Goal: Information Seeking & Learning: Understand process/instructions

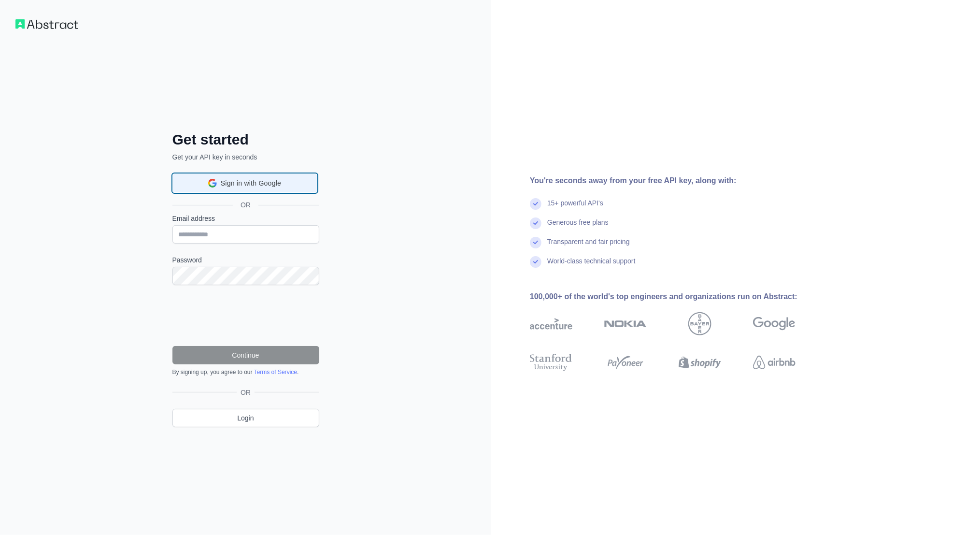
click at [240, 191] on div "Sign in with Google Sign in with Google. Opens in new tab" at bounding box center [245, 183] width 132 height 18
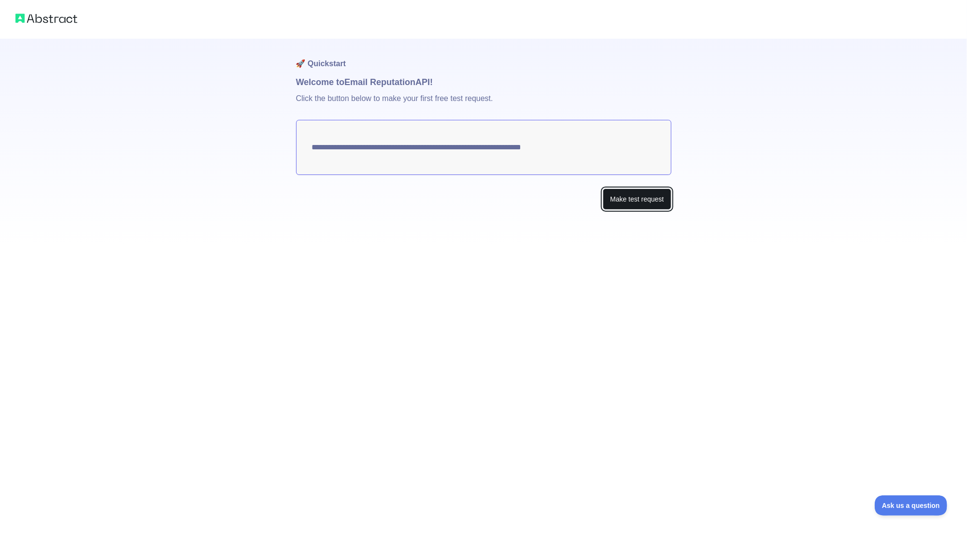
click at [631, 201] on button "Make test request" at bounding box center [637, 199] width 68 height 22
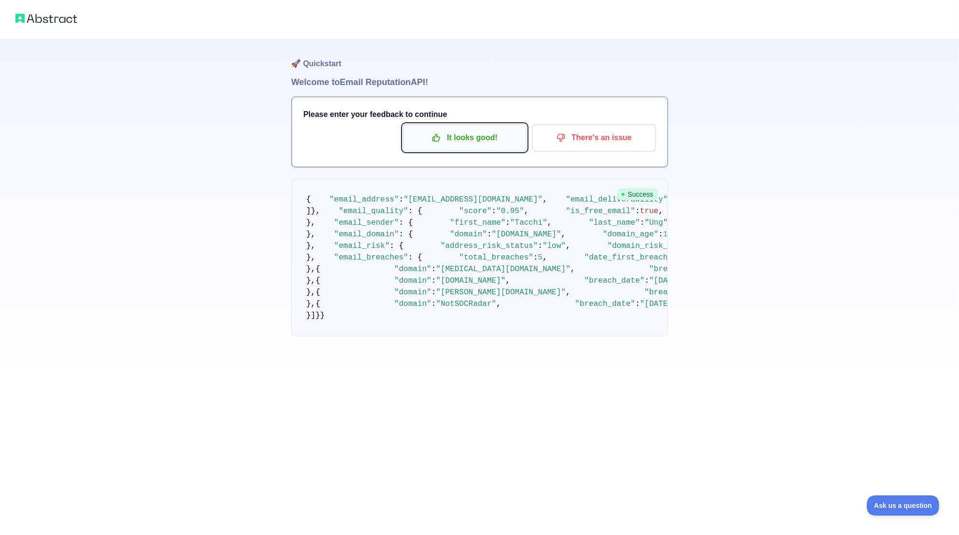
click at [482, 139] on p "It looks good!" at bounding box center [464, 137] width 109 height 16
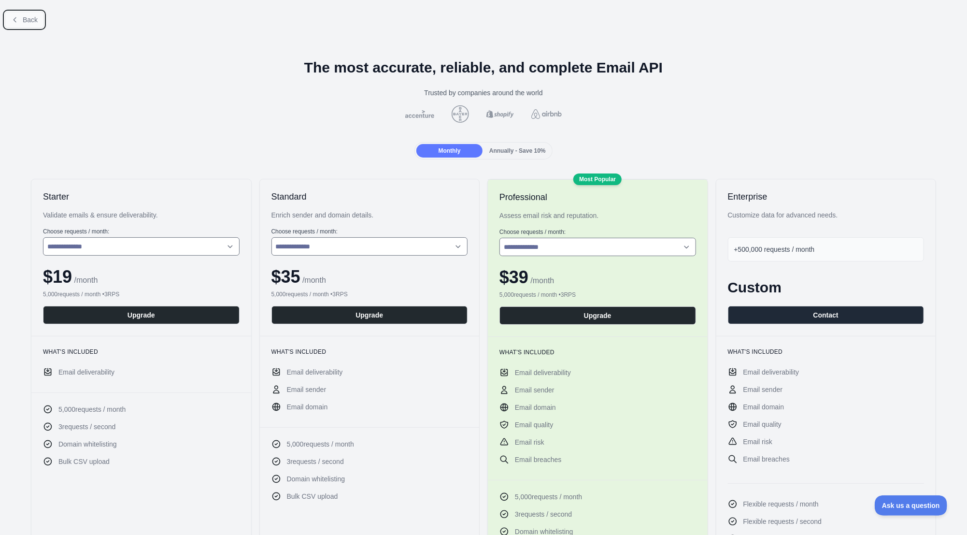
click at [28, 26] on button "Back" at bounding box center [24, 20] width 39 height 16
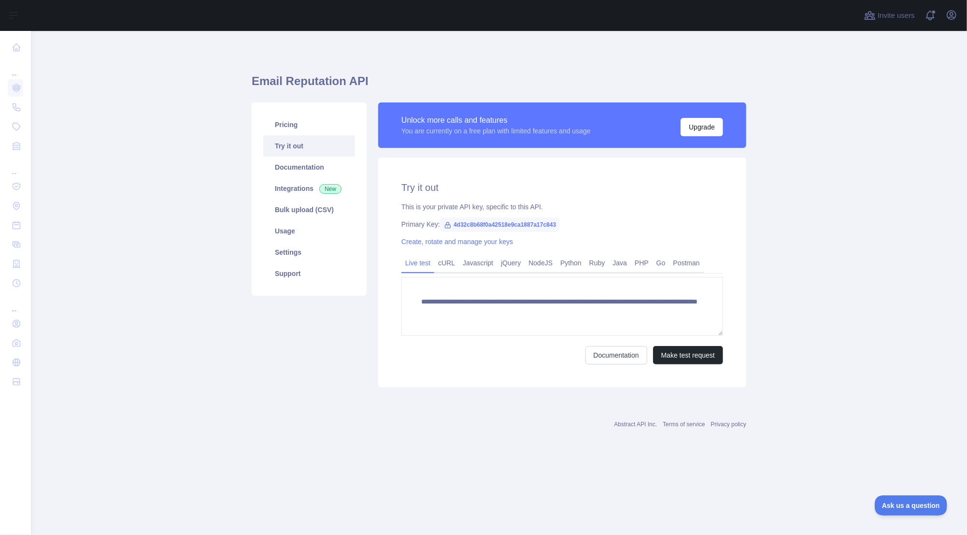
click at [304, 147] on link "Try it out" at bounding box center [309, 145] width 92 height 21
click at [295, 167] on link "Documentation" at bounding box center [309, 166] width 92 height 21
click at [309, 193] on link "Integrations New" at bounding box center [309, 188] width 92 height 21
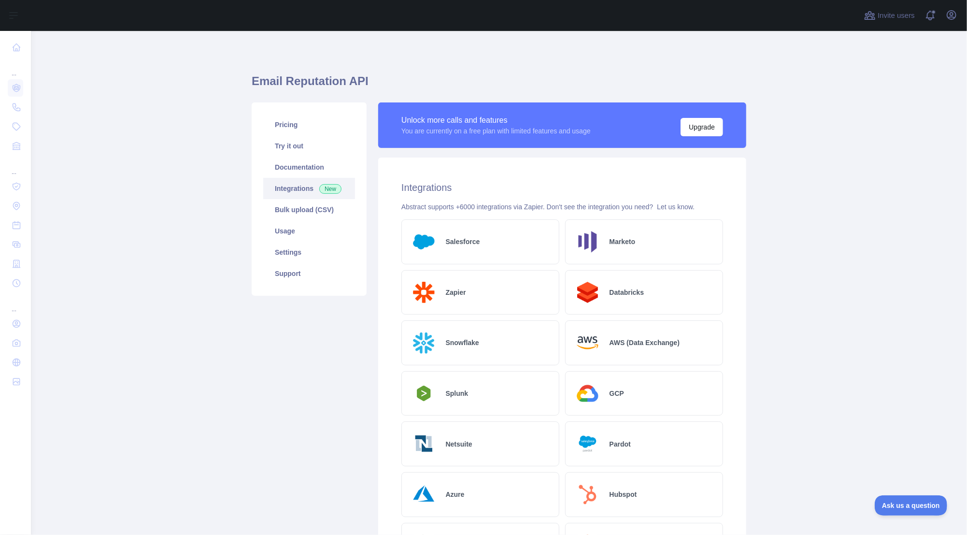
scroll to position [193, 0]
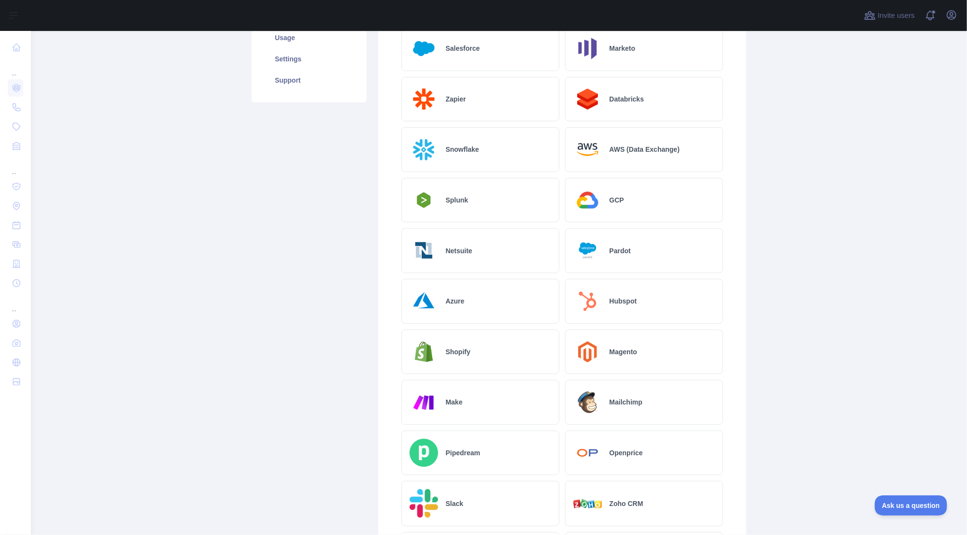
click at [604, 407] on div "Mailchimp" at bounding box center [644, 402] width 158 height 45
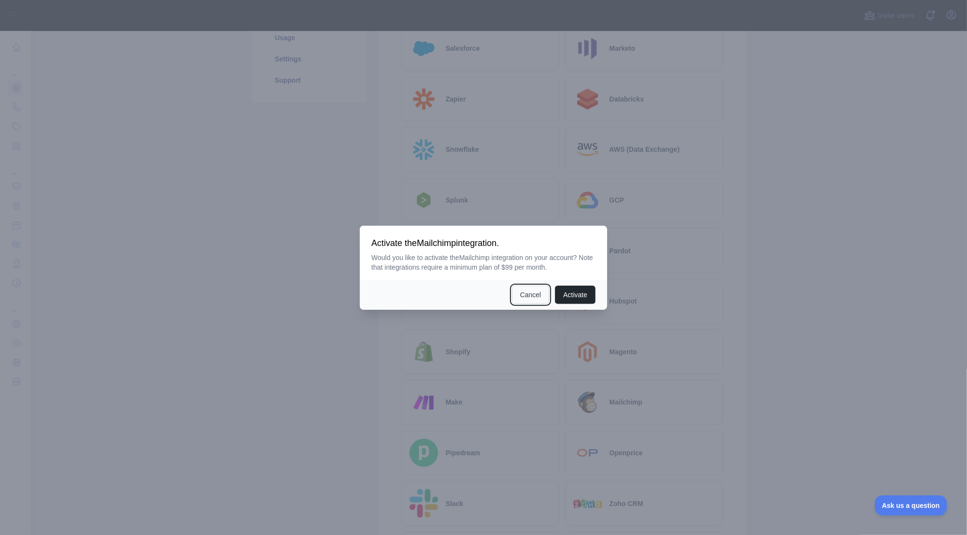
click at [529, 300] on button "Cancel" at bounding box center [531, 294] width 38 height 18
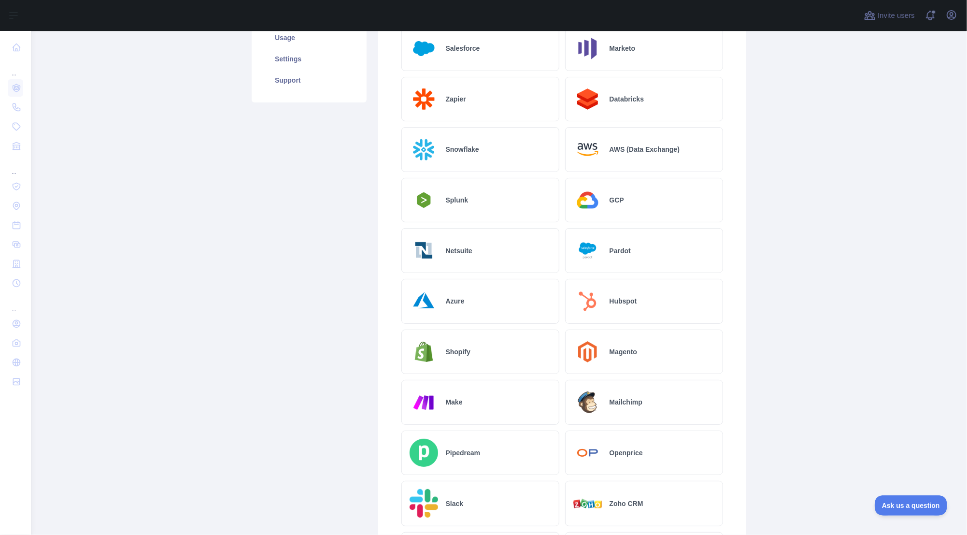
scroll to position [0, 0]
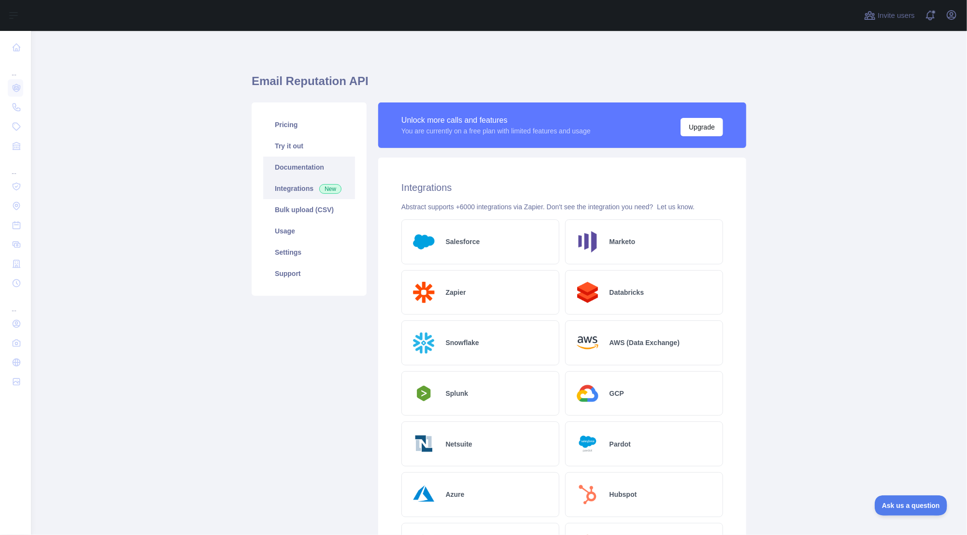
click at [295, 163] on link "Documentation" at bounding box center [309, 166] width 92 height 21
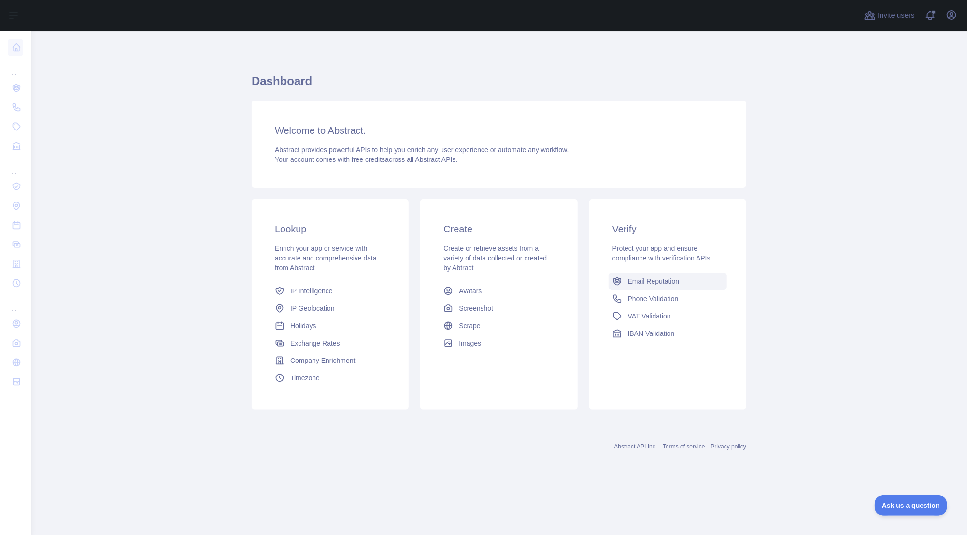
click at [633, 282] on span "Email Reputation" at bounding box center [654, 281] width 52 height 10
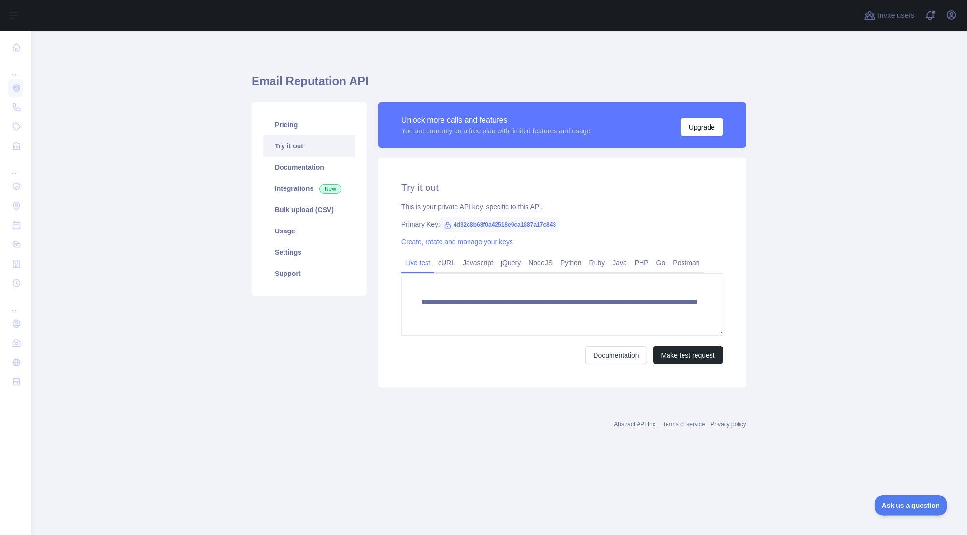
click at [507, 317] on textarea "**********" at bounding box center [562, 306] width 322 height 59
click at [443, 262] on link "cURL" at bounding box center [446, 262] width 25 height 15
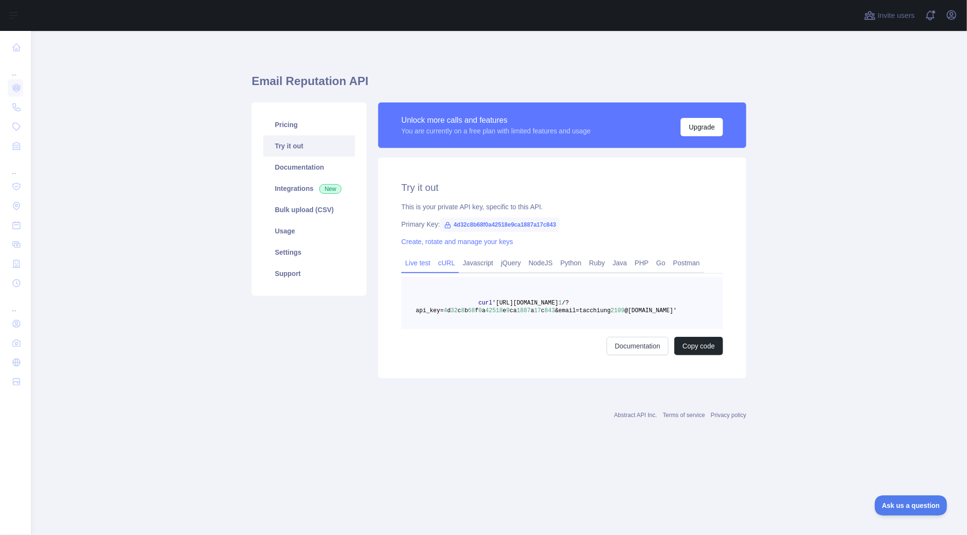
click at [420, 264] on link "Live test" at bounding box center [417, 262] width 33 height 15
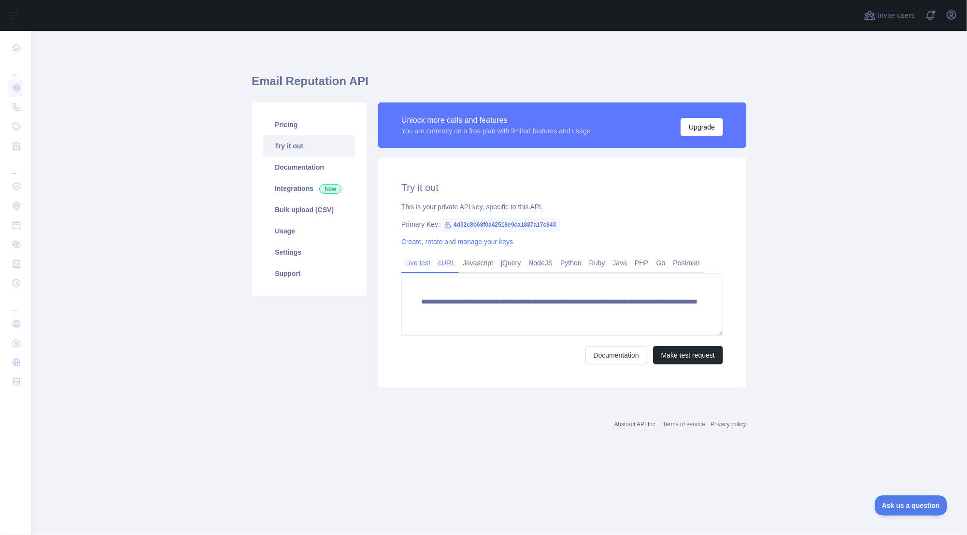
click at [444, 266] on link "cURL" at bounding box center [446, 262] width 25 height 15
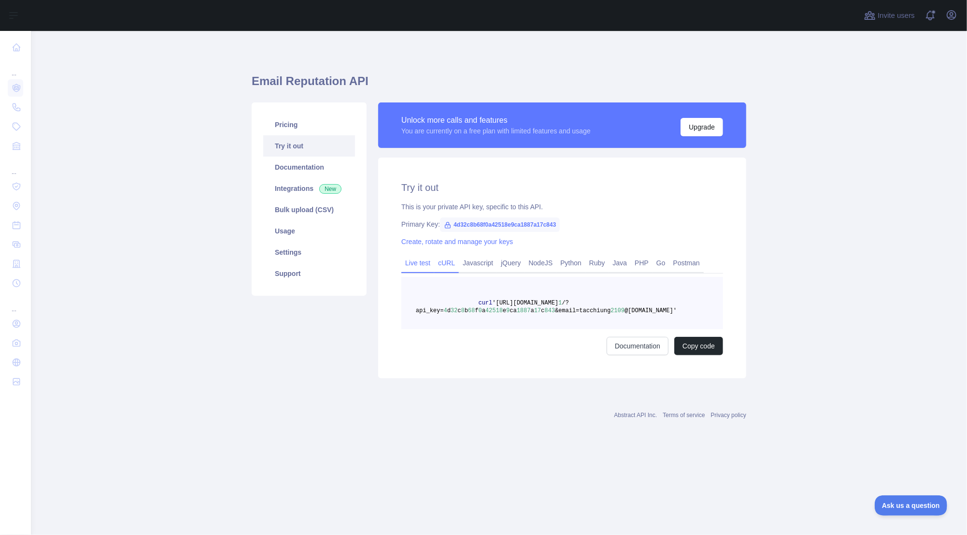
click at [419, 265] on link "Live test" at bounding box center [417, 262] width 33 height 15
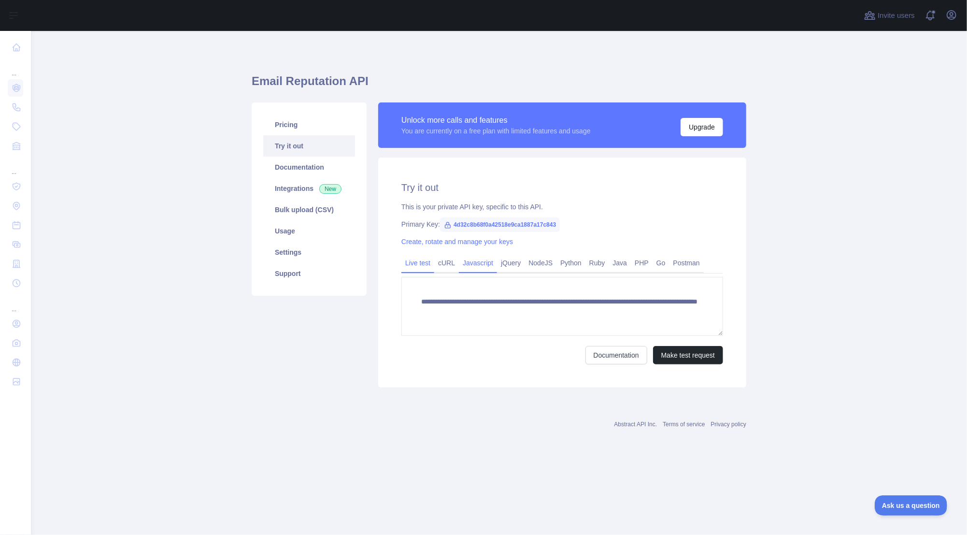
click at [476, 265] on link "Javascript" at bounding box center [478, 262] width 38 height 15
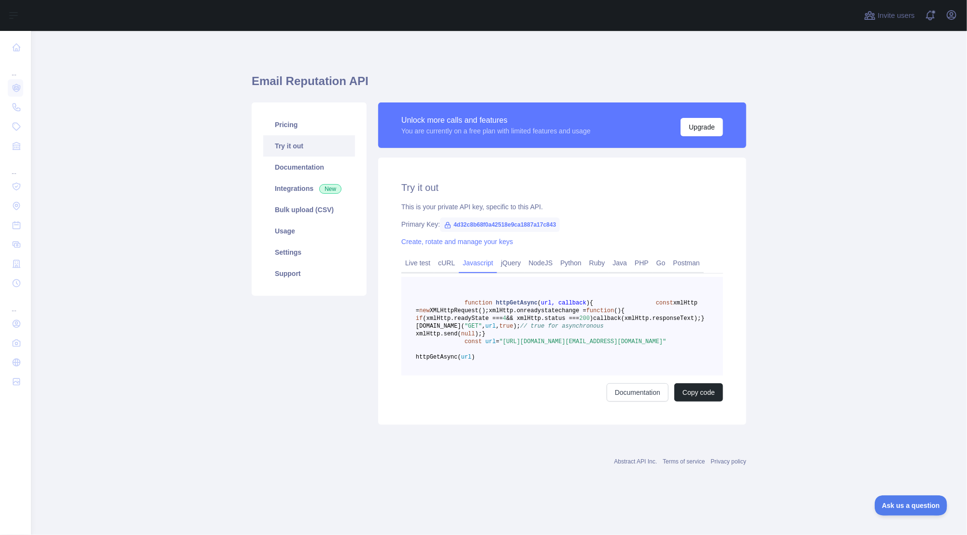
scroll to position [8, 0]
click at [526, 260] on link "NodeJS" at bounding box center [540, 262] width 32 height 15
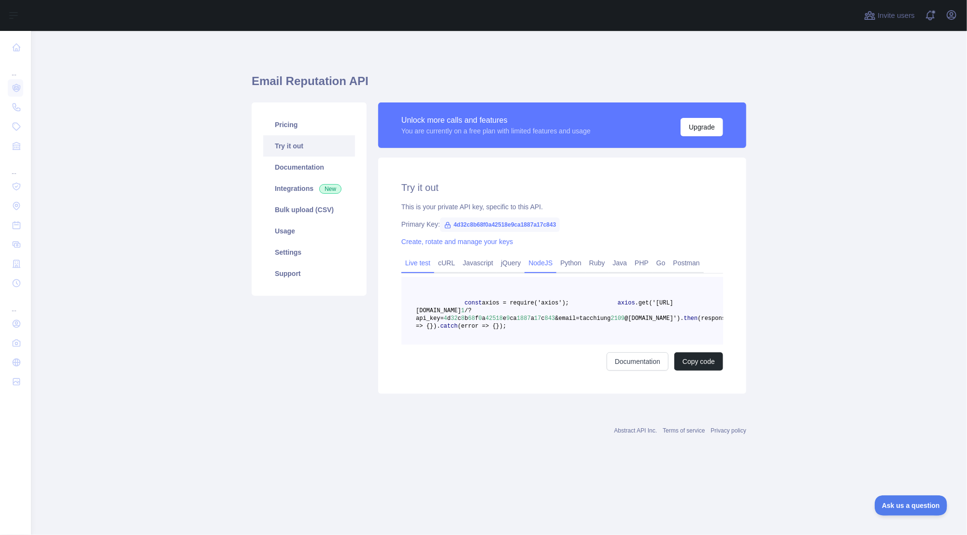
click at [418, 264] on link "Live test" at bounding box center [417, 262] width 33 height 15
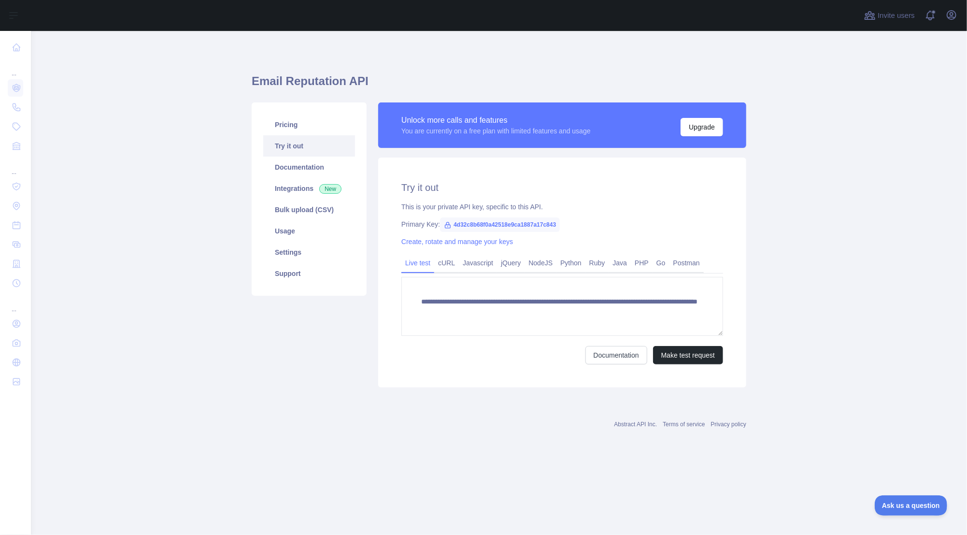
click at [463, 226] on span "4d32c8b68f0a42518e9ca1887a17c843" at bounding box center [500, 224] width 120 height 14
copy span "4d32c8b68f0a42518e9ca1887a17c843"
click at [407, 339] on form "**********" at bounding box center [562, 320] width 322 height 87
click at [294, 170] on link "Documentation" at bounding box center [309, 166] width 92 height 21
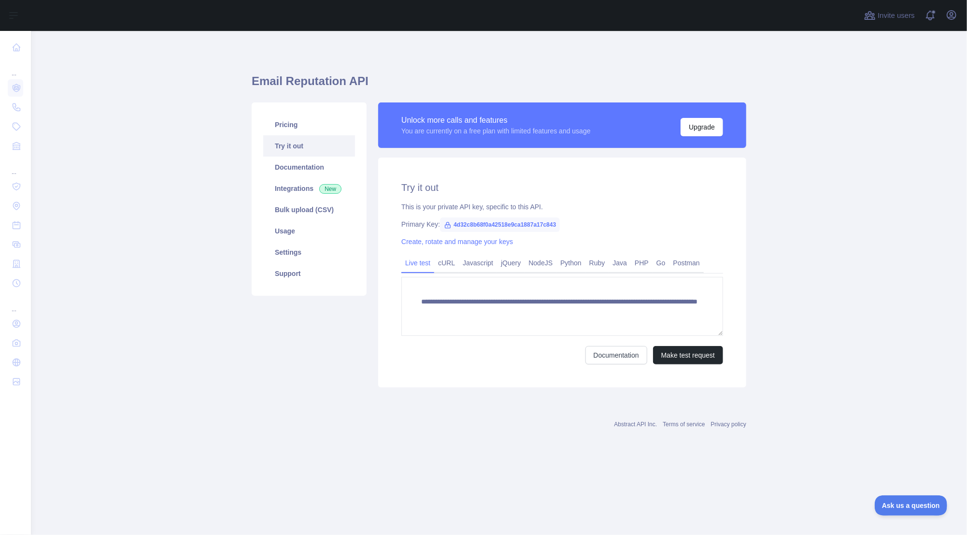
click at [492, 227] on span "4d32c8b68f0a42518e9ca1887a17c843" at bounding box center [500, 224] width 120 height 14
drag, startPoint x: 492, startPoint y: 227, endPoint x: 488, endPoint y: 230, distance: 5.0
click at [488, 230] on span "4d32c8b68f0a42518e9ca1887a17c843" at bounding box center [500, 224] width 120 height 14
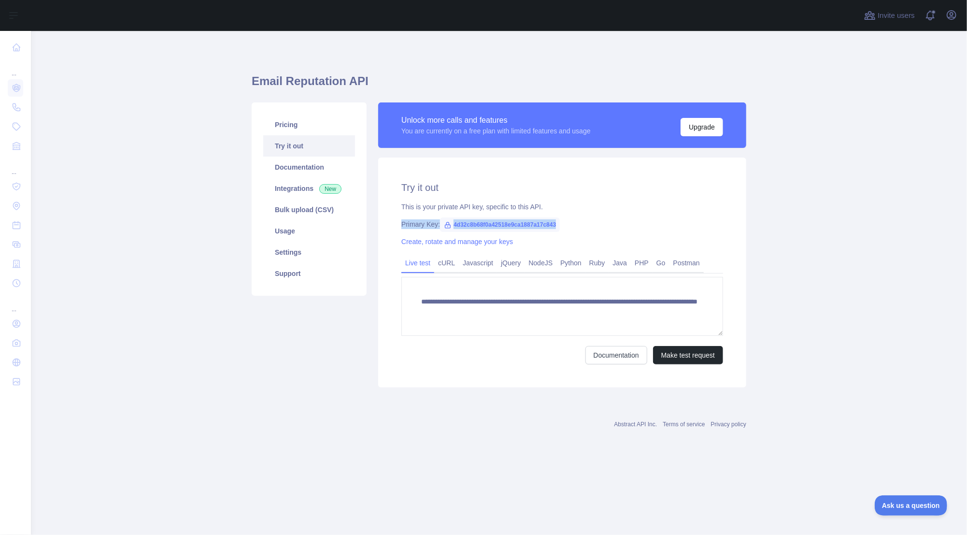
click at [488, 230] on span "4d32c8b68f0a42518e9ca1887a17c843" at bounding box center [500, 224] width 120 height 14
drag, startPoint x: 488, startPoint y: 230, endPoint x: 553, endPoint y: 237, distance: 65.5
click at [553, 237] on div "**********" at bounding box center [562, 272] width 368 height 230
click at [532, 227] on span "4d32c8b68f0a42518e9ca1887a17c843" at bounding box center [500, 224] width 120 height 14
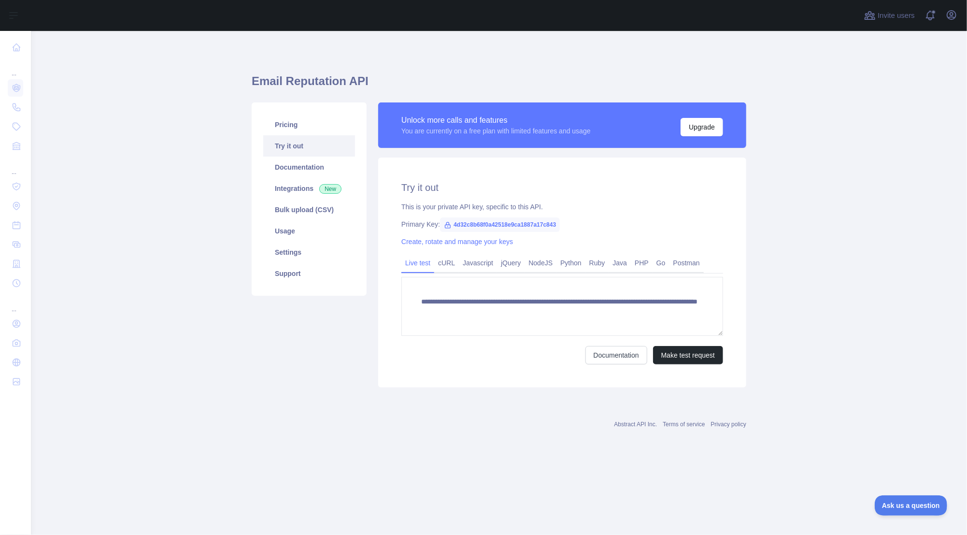
click at [532, 227] on span "4d32c8b68f0a42518e9ca1887a17c843" at bounding box center [500, 224] width 120 height 14
drag, startPoint x: 532, startPoint y: 227, endPoint x: 519, endPoint y: 239, distance: 17.8
click at [519, 239] on div "Create, rotate and manage your keys" at bounding box center [562, 242] width 322 height 10
click at [526, 225] on span "4d32c8b68f0a42518e9ca1887a17c843" at bounding box center [500, 224] width 120 height 14
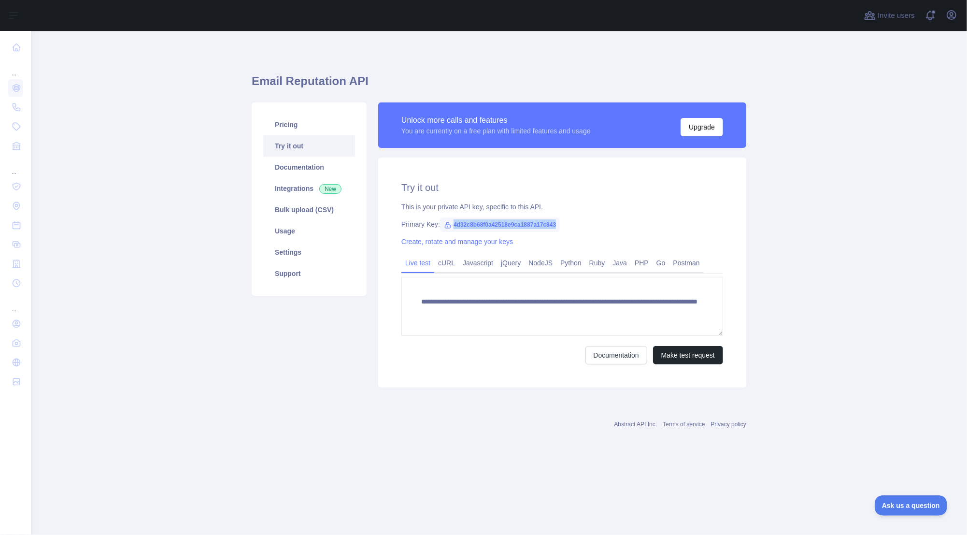
click at [526, 225] on span "4d32c8b68f0a42518e9ca1887a17c843" at bounding box center [500, 224] width 120 height 14
copy span "4d32c8b68f0a42518e9ca1887a17c843"
click at [469, 266] on link "Javascript" at bounding box center [478, 262] width 38 height 15
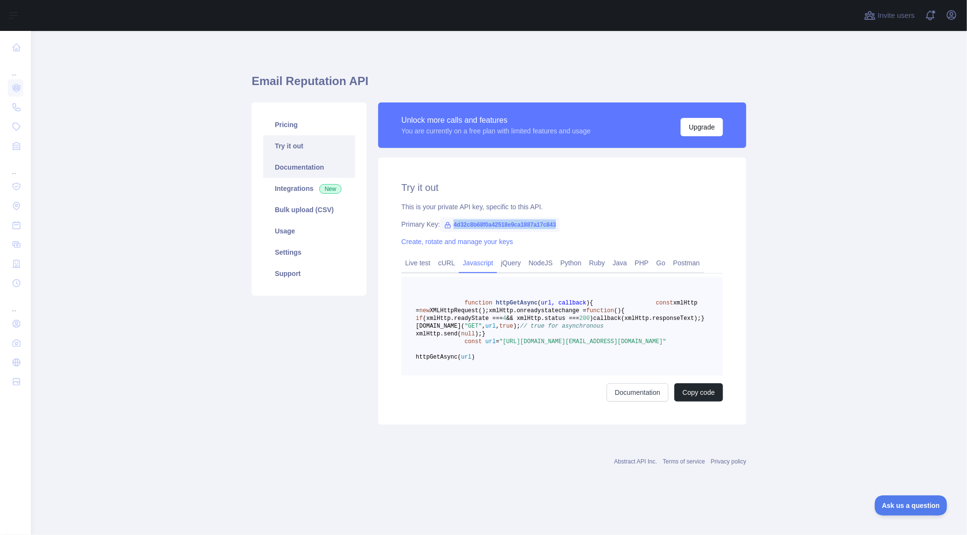
click at [294, 175] on link "Documentation" at bounding box center [309, 166] width 92 height 21
click at [491, 222] on span "4d32c8b68f0a42518e9ca1887a17c843" at bounding box center [500, 224] width 120 height 14
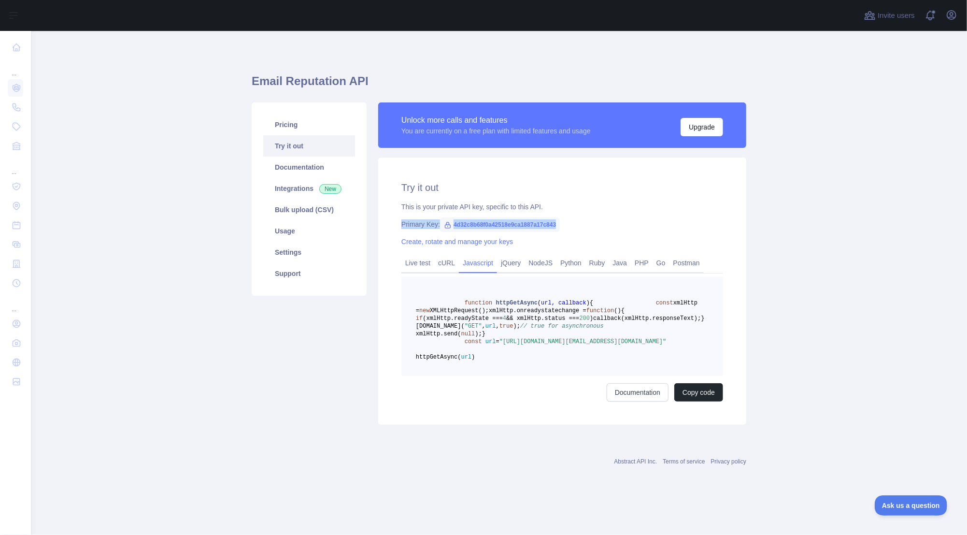
drag, startPoint x: 491, startPoint y: 222, endPoint x: 518, endPoint y: 228, distance: 28.1
click at [518, 228] on span "4d32c8b68f0a42518e9ca1887a17c843" at bounding box center [500, 224] width 120 height 14
click at [507, 225] on span "4d32c8b68f0a42518e9ca1887a17c843" at bounding box center [500, 224] width 120 height 14
click at [511, 225] on span "4d32c8b68f0a42518e9ca1887a17c843" at bounding box center [500, 224] width 120 height 14
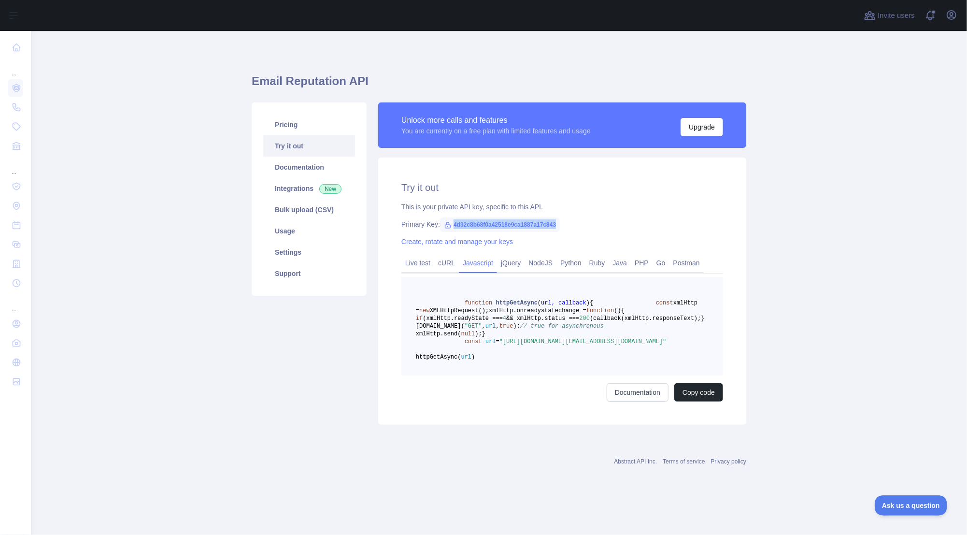
copy span "4d32c8b68f0a42518e9ca1887a17c843"
click at [484, 219] on span "4d32c8b68f0a42518e9ca1887a17c843" at bounding box center [500, 224] width 120 height 14
drag, startPoint x: 484, startPoint y: 219, endPoint x: 441, endPoint y: 223, distance: 42.7
click at [444, 223] on icon at bounding box center [448, 225] width 8 height 8
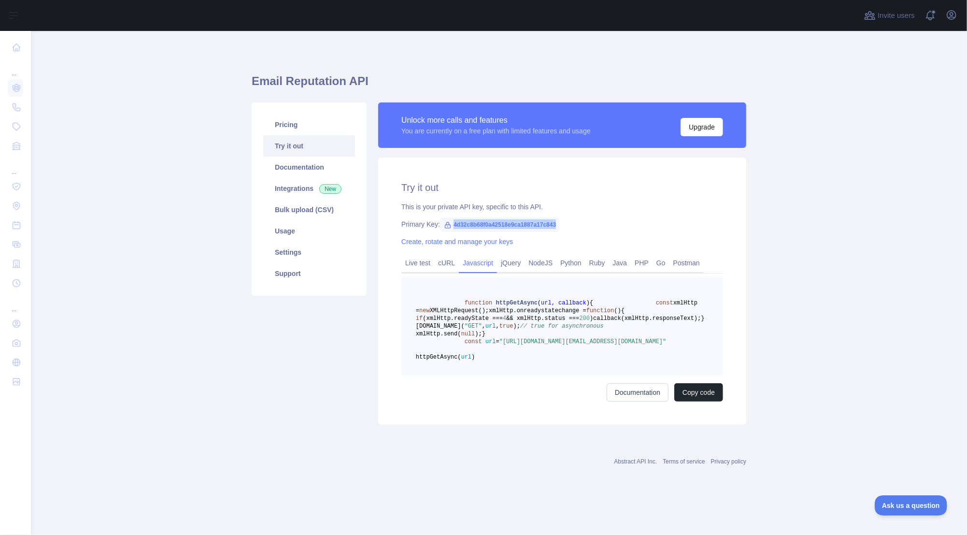
click at [476, 228] on span "4d32c8b68f0a42518e9ca1887a17c843" at bounding box center [500, 224] width 120 height 14
drag, startPoint x: 476, startPoint y: 228, endPoint x: 567, endPoint y: 236, distance: 91.6
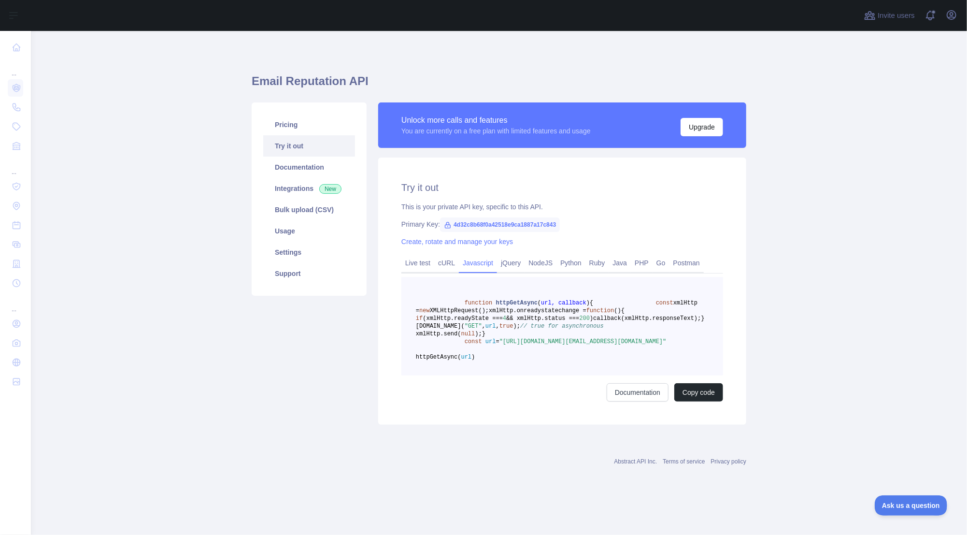
click at [569, 236] on div "Try it out This is your private API key, specific to this API. Primary Key: 4d3…" at bounding box center [562, 290] width 368 height 267
click at [511, 226] on span "4d32c8b68f0a42518e9ca1887a17c843" at bounding box center [500, 224] width 120 height 14
copy span "4d32c8b68f0a42518e9ca1887a17c843"
